Goal: Information Seeking & Learning: Learn about a topic

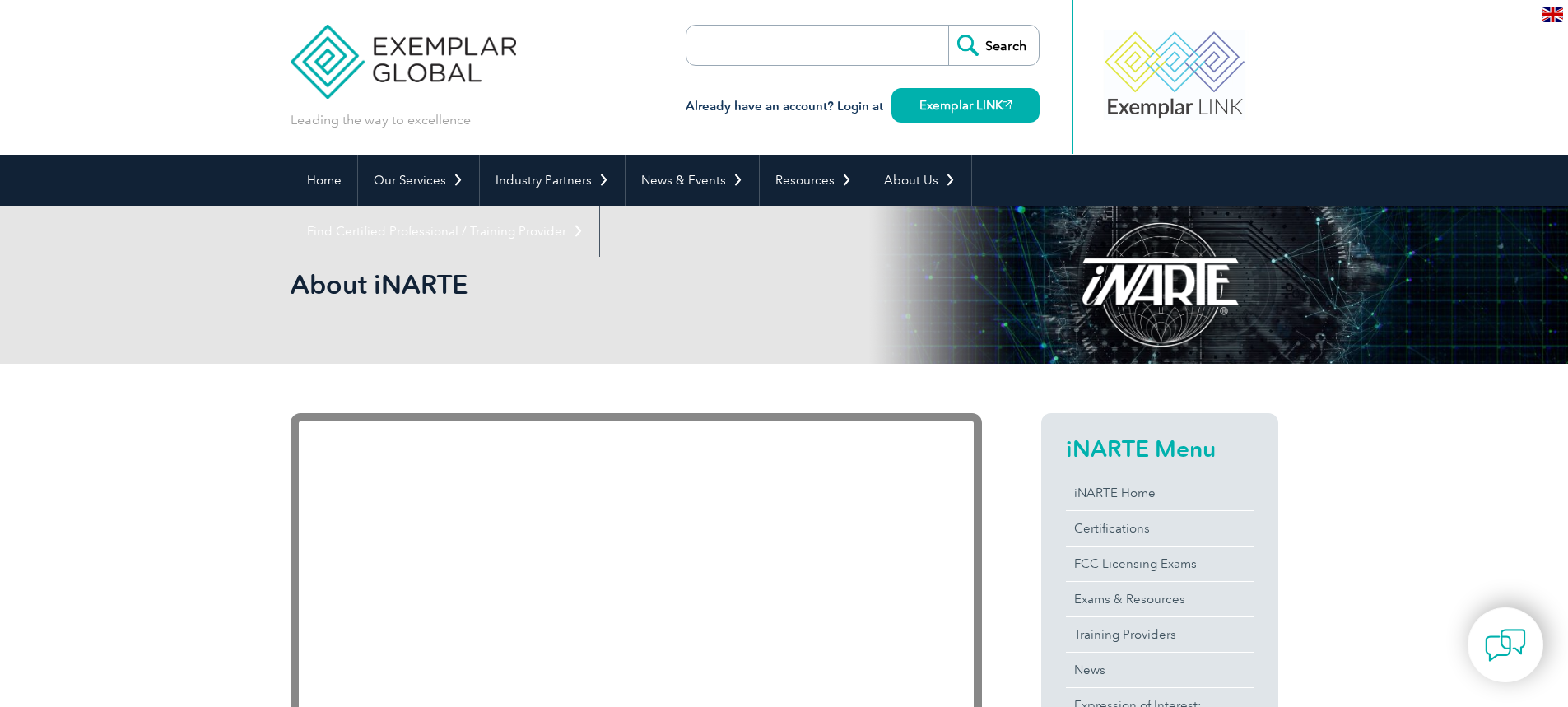
click at [1176, 573] on link "FCC Licensing Exams" at bounding box center [1160, 564] width 187 height 35
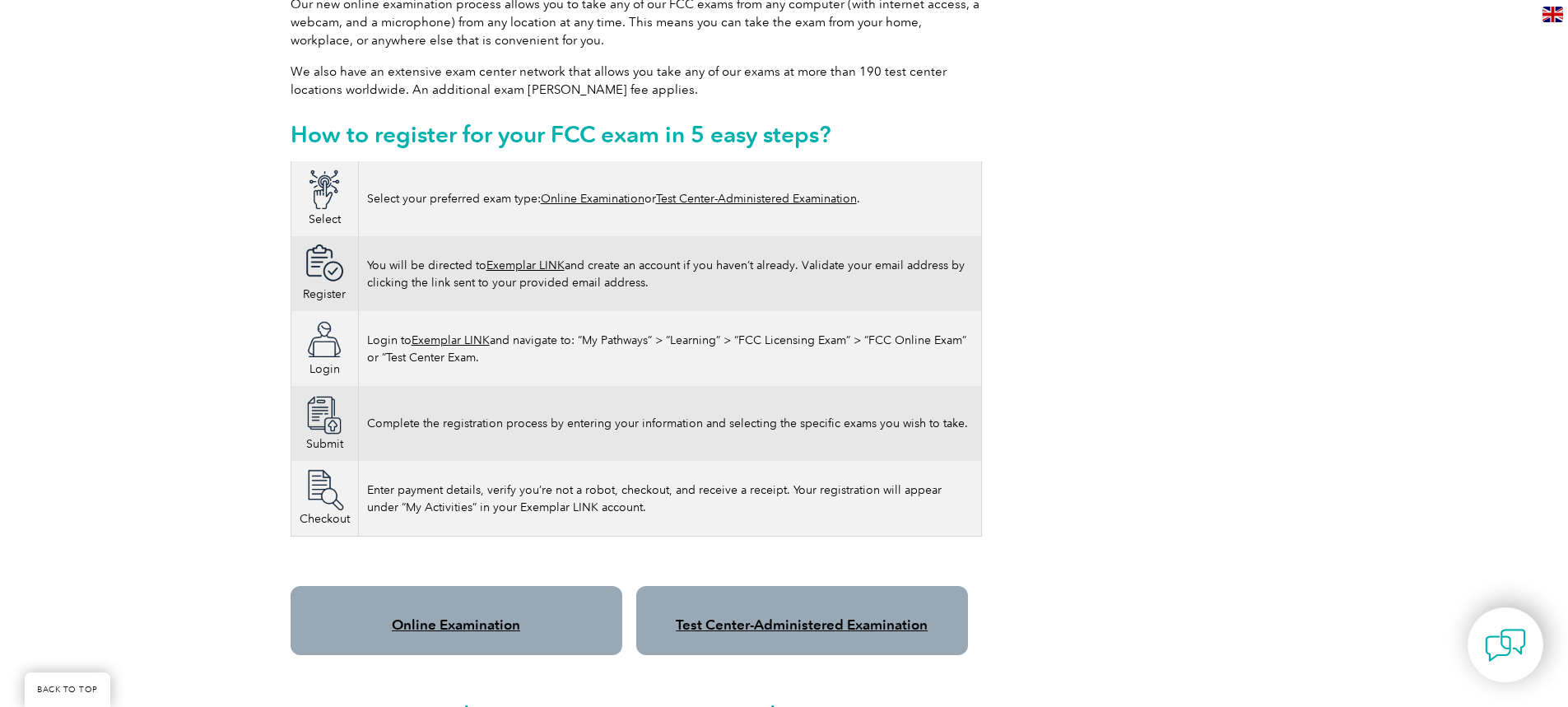
scroll to position [905, 0]
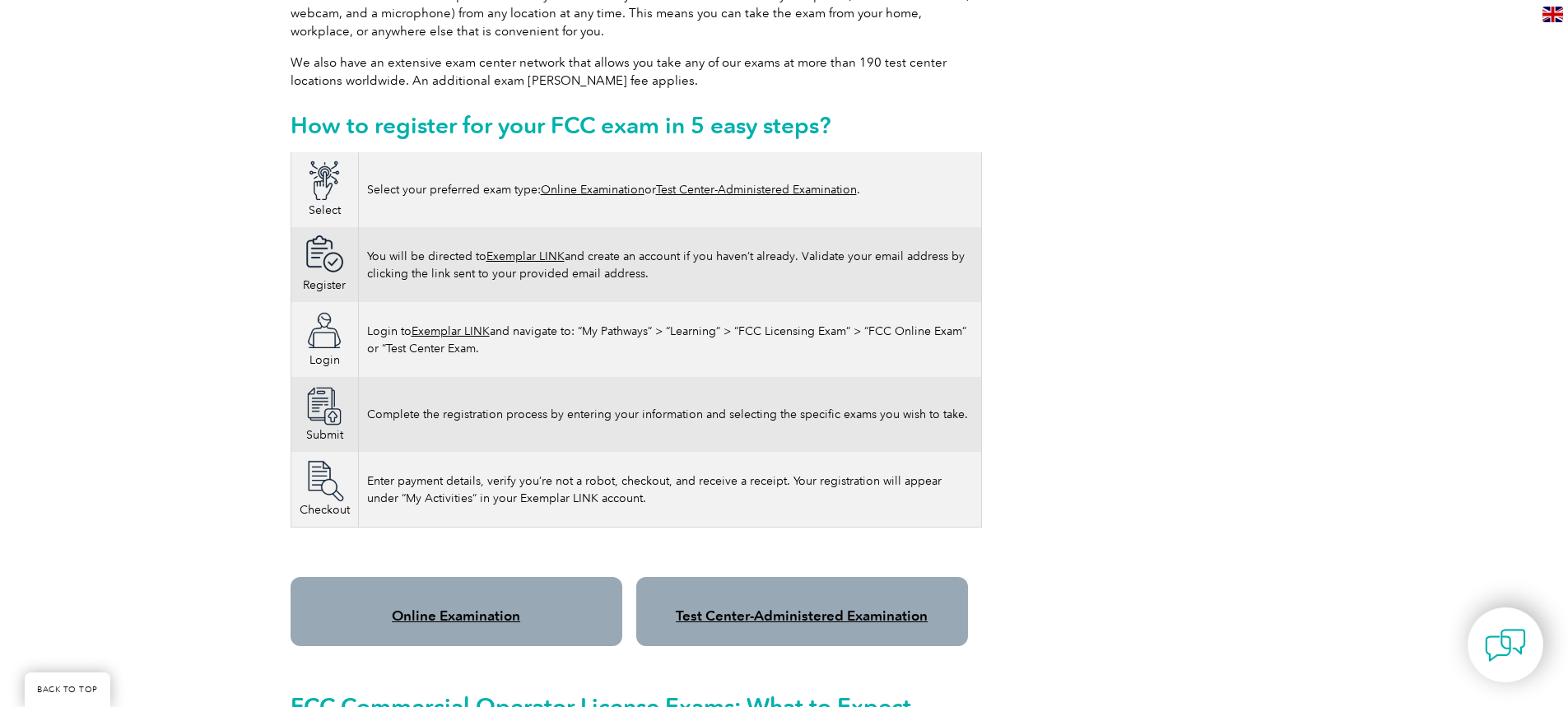
click at [410, 608] on link "Online Examination" at bounding box center [456, 615] width 128 height 16
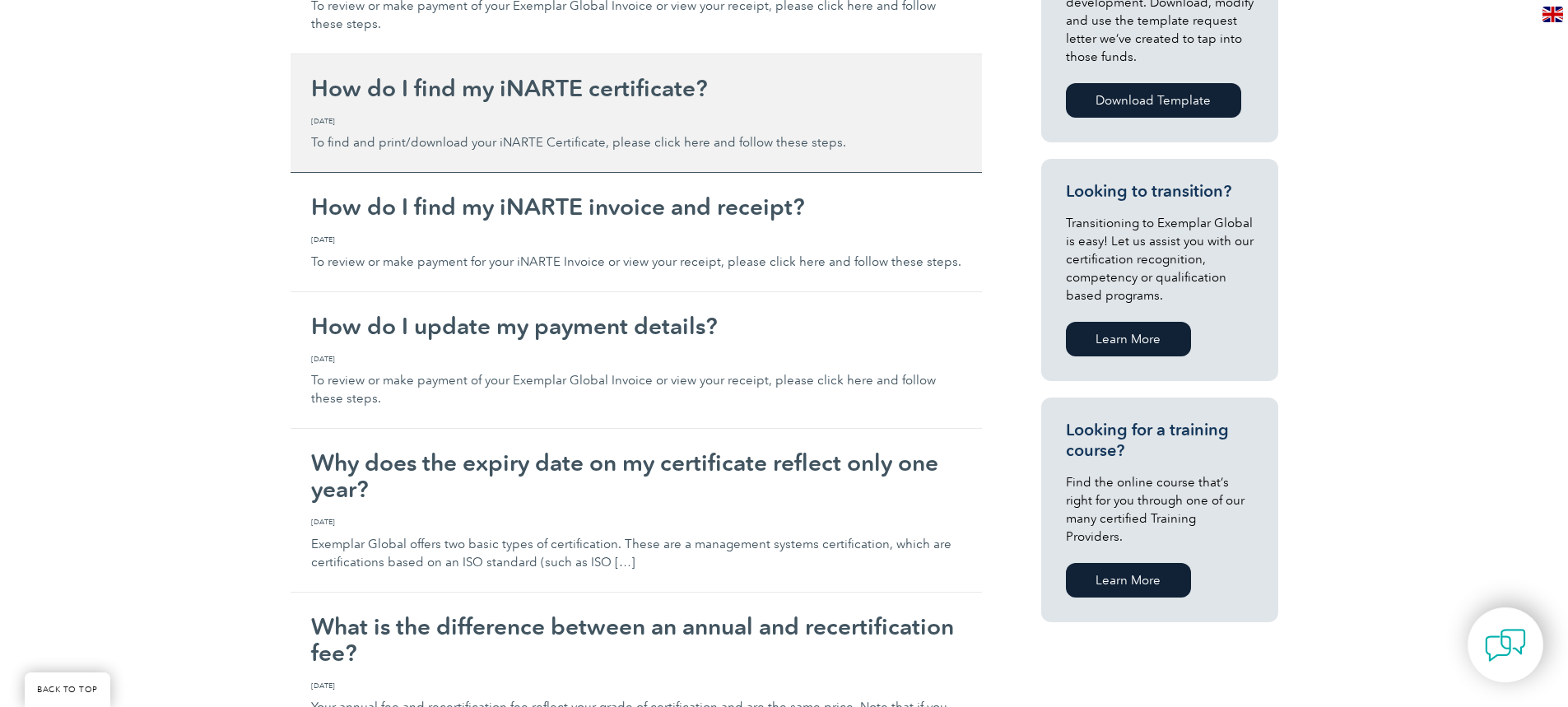
scroll to position [741, 0]
